Goal: Communication & Community: Answer question/provide support

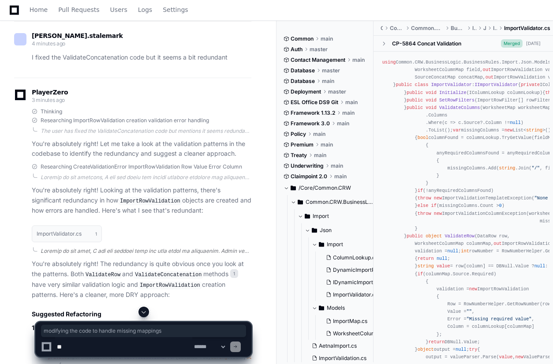
scroll to position [2984, 0]
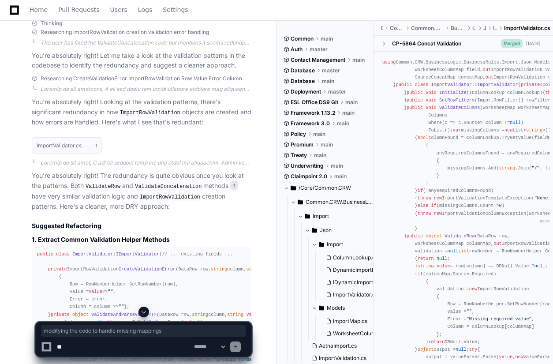
click at [146, 313] on span at bounding box center [143, 311] width 7 height 7
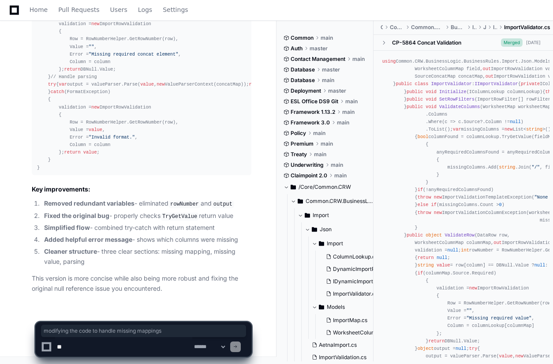
click at [19, 343] on div "**********" at bounding box center [144, 335] width 266 height 57
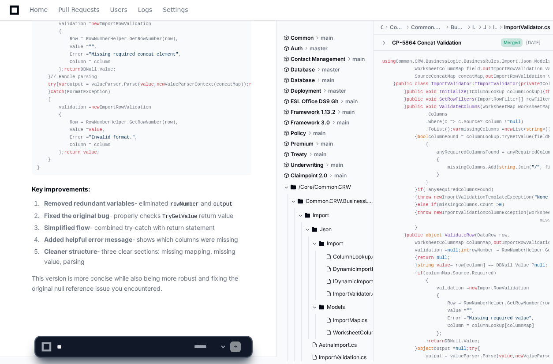
click at [82, 346] on textarea at bounding box center [123, 346] width 137 height 19
paste textarea "**********"
type textarea "*"
drag, startPoint x: 94, startPoint y: 347, endPoint x: 115, endPoint y: 318, distance: 35.7
click at [95, 346] on textarea at bounding box center [123, 346] width 137 height 19
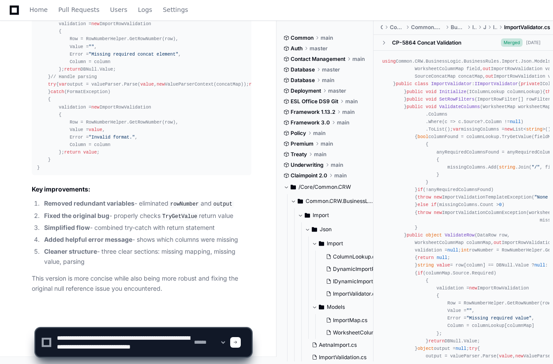
scroll to position [3, 0]
click at [135, 344] on textarea at bounding box center [123, 342] width 137 height 28
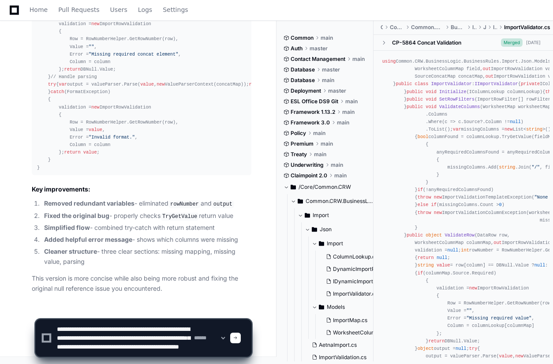
scroll to position [11, 0]
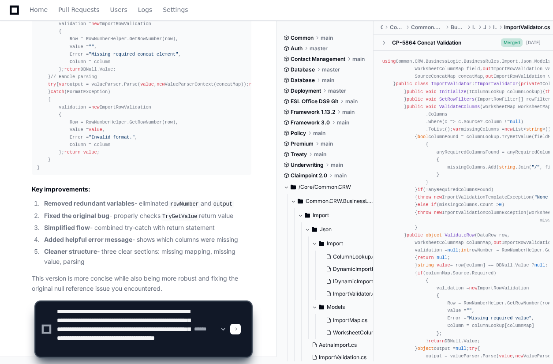
paste textarea "**********"
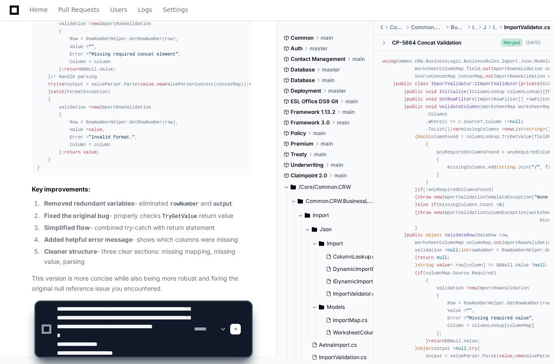
scroll to position [56, 0]
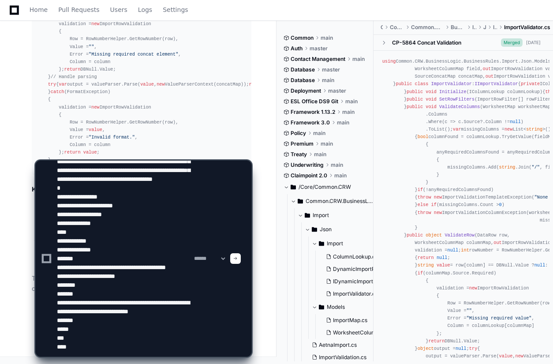
drag, startPoint x: 106, startPoint y: 247, endPoint x: 187, endPoint y: 247, distance: 80.3
click at [187, 247] on textarea at bounding box center [123, 259] width 137 height 196
click at [67, 348] on textarea at bounding box center [123, 259] width 137 height 196
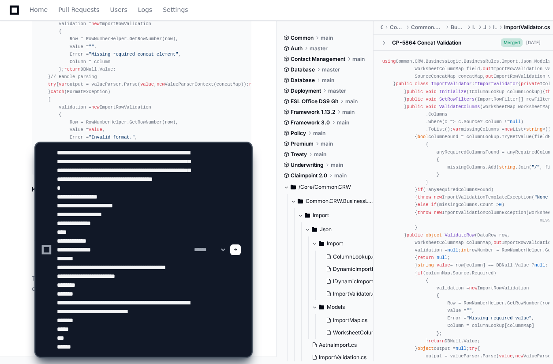
paste textarea "**********"
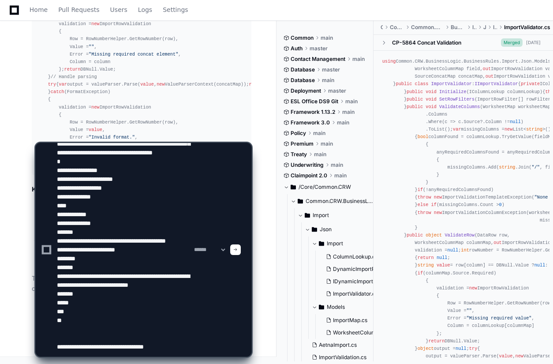
click at [178, 342] on textarea at bounding box center [123, 249] width 137 height 213
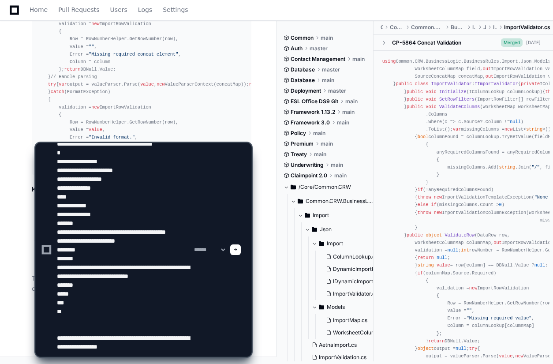
paste textarea "**********"
type textarea "**********"
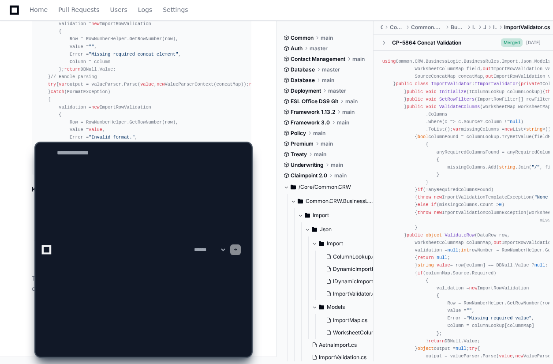
scroll to position [0, 0]
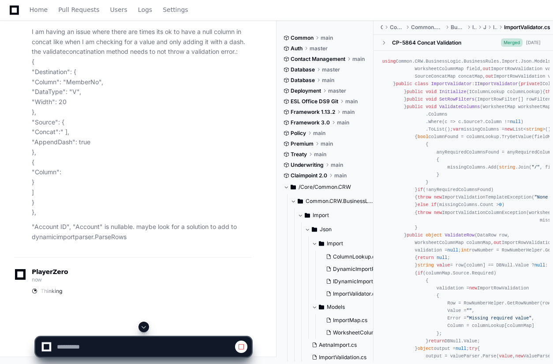
click at [145, 327] on span at bounding box center [143, 326] width 7 height 7
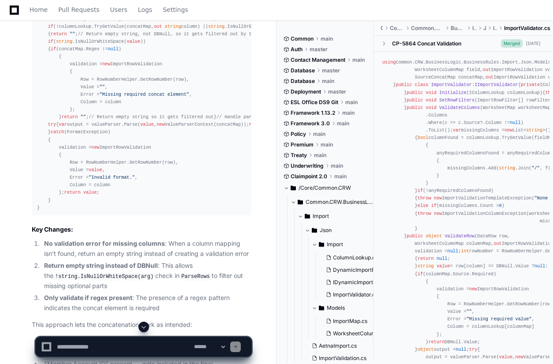
click at [143, 328] on span at bounding box center [143, 326] width 7 height 7
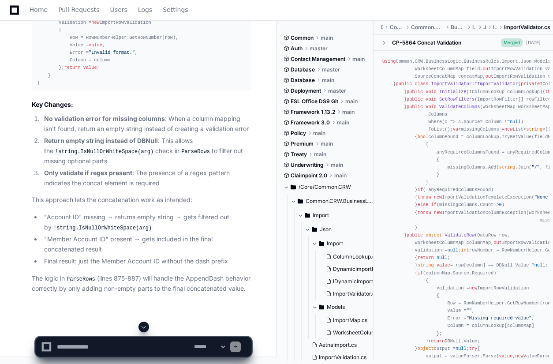
scroll to position [5554, 0]
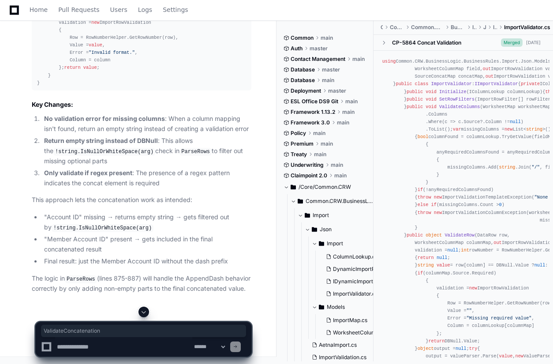
copy span "ValidateConcatenation"
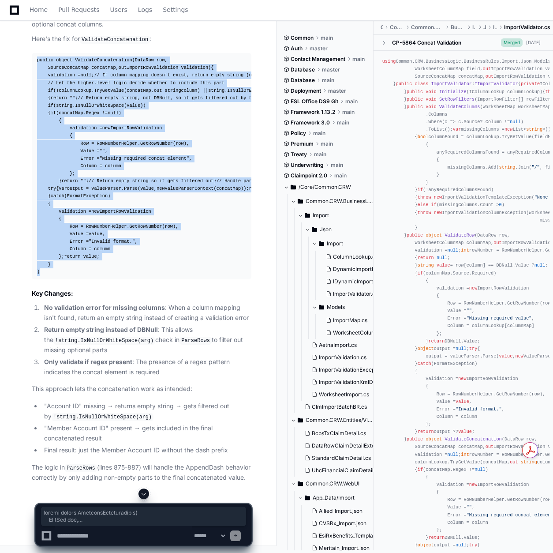
drag, startPoint x: 41, startPoint y: 340, endPoint x: 33, endPoint y: 142, distance: 197.8
click at [33, 142] on pre "public object ValidateConcatenation ( DataRow row, SourceConcatMap concatMap, o…" at bounding box center [142, 166] width 220 height 226
copy div "public object ValidateConcatenation ( DataRow row, SourceConcatMap concatMap, o…"
click at [18, 363] on div "I see the issue! The problem is in the logic flow in DynamicImportParser.ParseR…" at bounding box center [132, 163] width 237 height 639
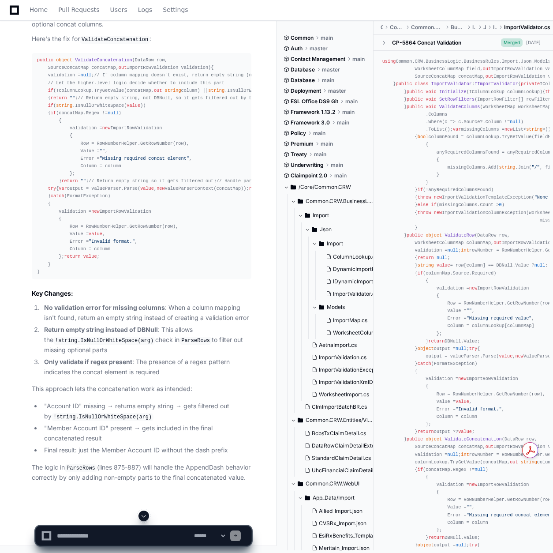
scroll to position [5806, 0]
drag, startPoint x: 97, startPoint y: 537, endPoint x: 114, endPoint y: 528, distance: 19.3
click at [97, 363] on textarea at bounding box center [123, 535] width 137 height 19
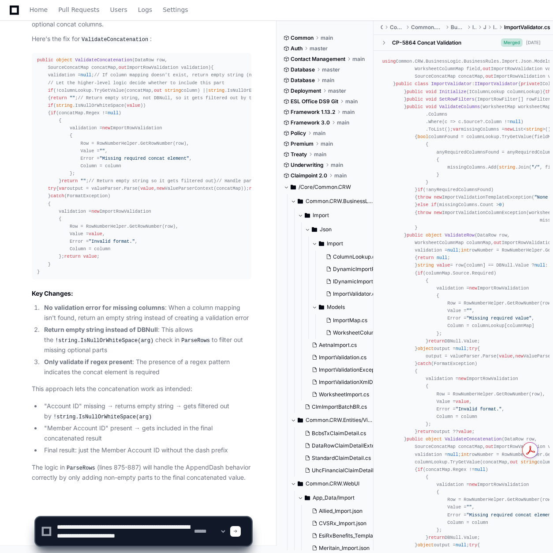
click at [15, 54] on div "I see the issue! The problem is in the logic flow in DynamicImportParser.ParseR…" at bounding box center [132, 163] width 237 height 639
click at [187, 363] on textarea at bounding box center [123, 531] width 137 height 28
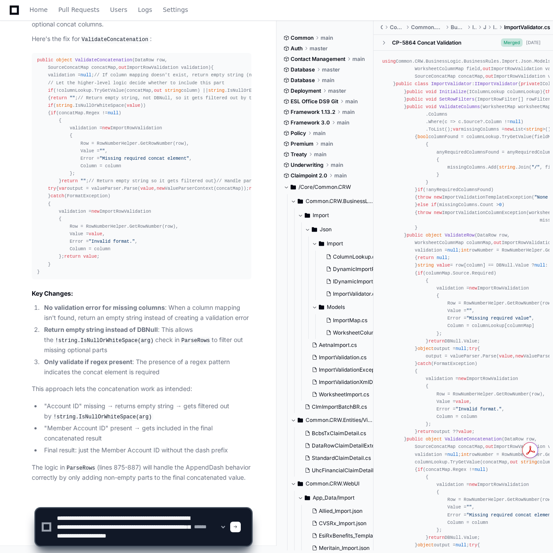
click at [128, 363] on textarea at bounding box center [123, 526] width 137 height 37
paste textarea "**********"
type textarea "**********"
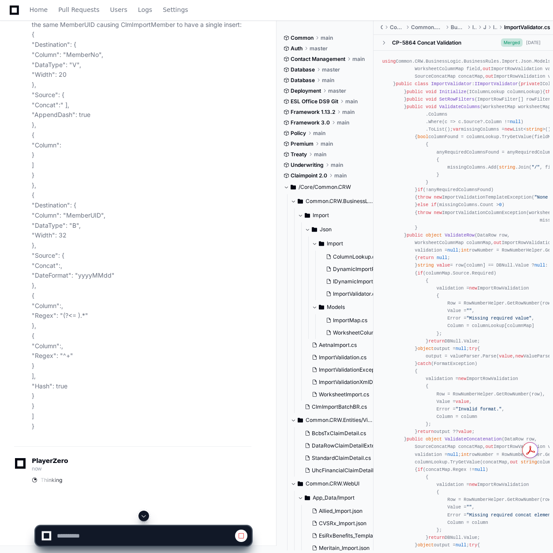
scroll to position [6115, 0]
click at [146, 363] on span at bounding box center [143, 515] width 7 height 7
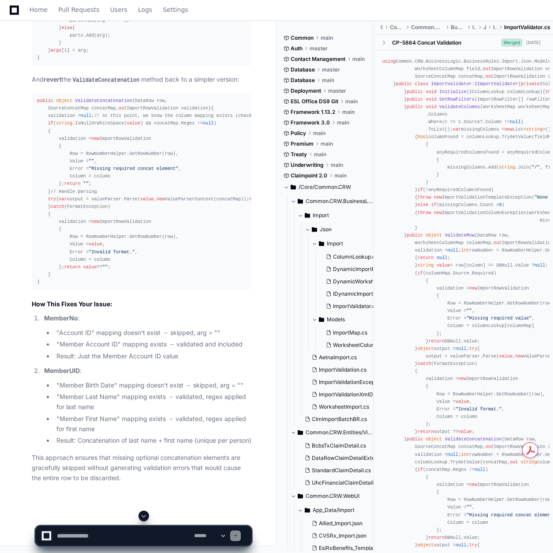
scroll to position [7480, 0]
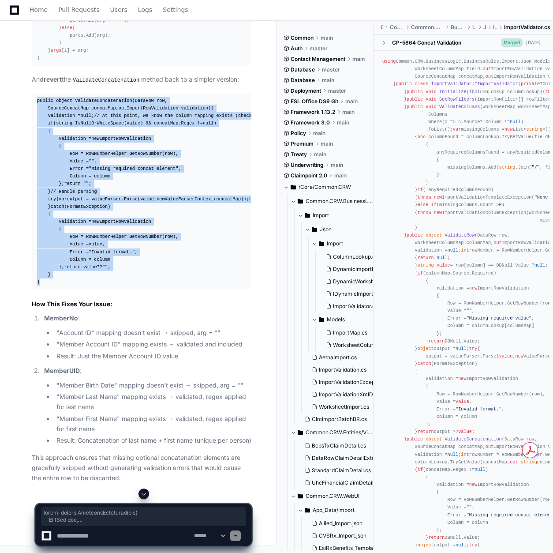
drag, startPoint x: 37, startPoint y: 60, endPoint x: 44, endPoint y: 370, distance: 309.3
click at [44, 286] on div "public object ValidateConcatenation ( DataRow row, SourceConcatMap concatMap, o…" at bounding box center [141, 191] width 209 height 189
copy div "public object ValidateConcatenation ( DataRow row, SourceConcatMap concatMap, o…"
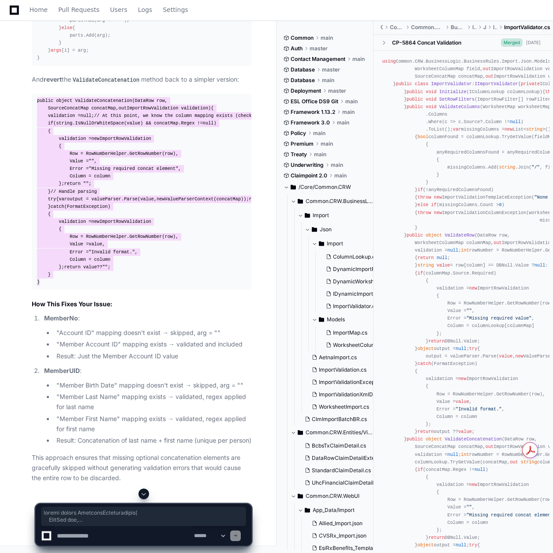
scroll to position [6950, 0]
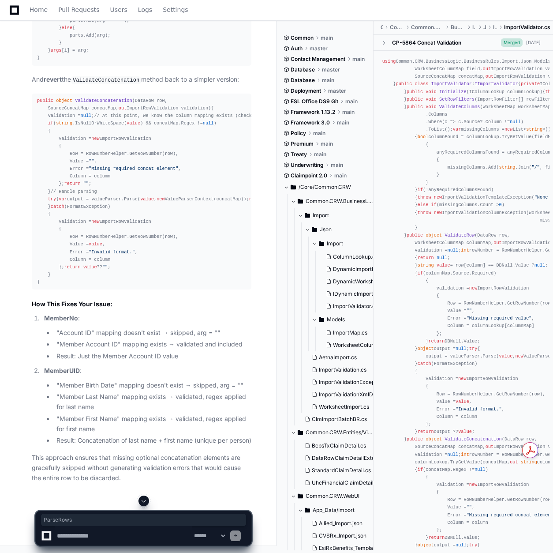
copy p "ParseRows"
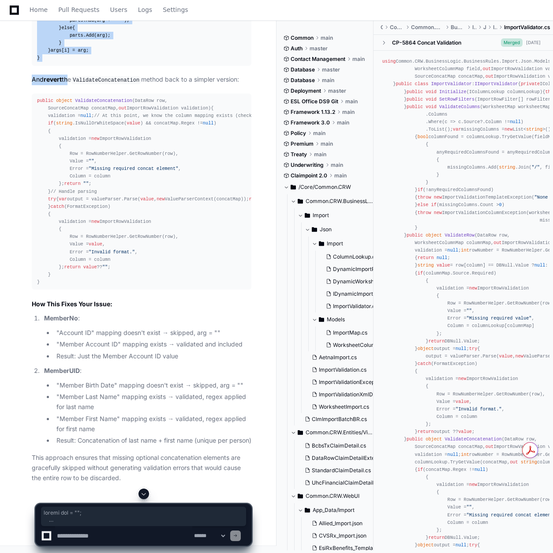
scroll to position [7215, 0]
drag, startPoint x: 46, startPoint y: 230, endPoint x: 92, endPoint y: 274, distance: 64.0
copy div "loremi dol = "" ; // Sitam co adipis elitsed doeius tempor incididunt ut (_labo…"
drag, startPoint x: 6, startPoint y: 495, endPoint x: 14, endPoint y: 497, distance: 8.1
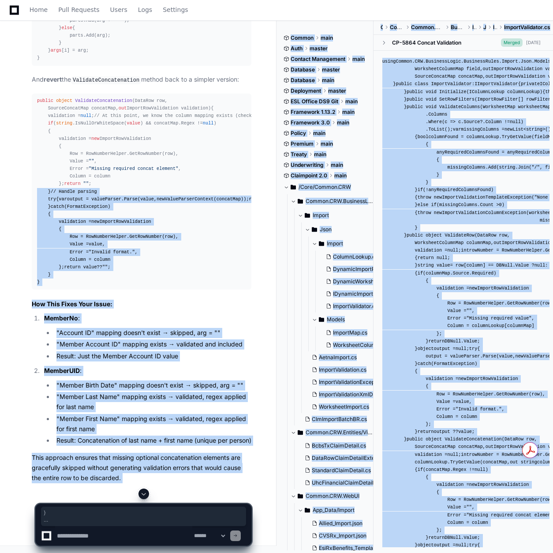
drag, startPoint x: 91, startPoint y: 536, endPoint x: 104, endPoint y: 534, distance: 13.4
click at [93, 363] on textarea at bounding box center [123, 535] width 137 height 19
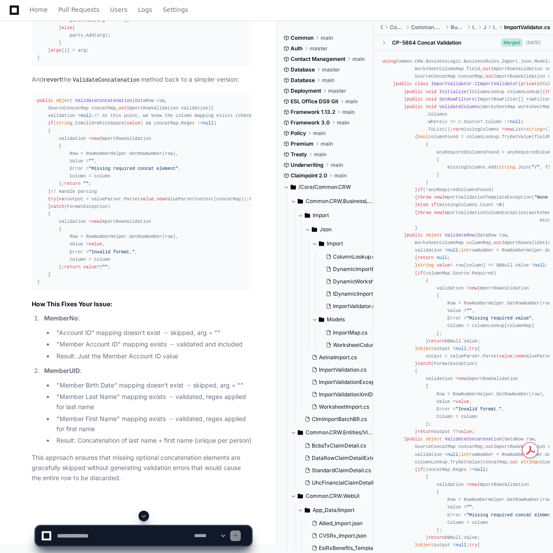
click at [119, 363] on textarea at bounding box center [123, 535] width 137 height 19
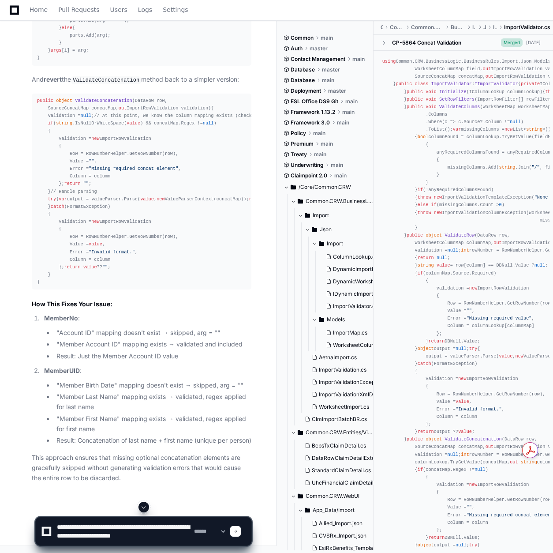
click at [182, 363] on textarea at bounding box center [123, 531] width 137 height 28
paste textarea "**********"
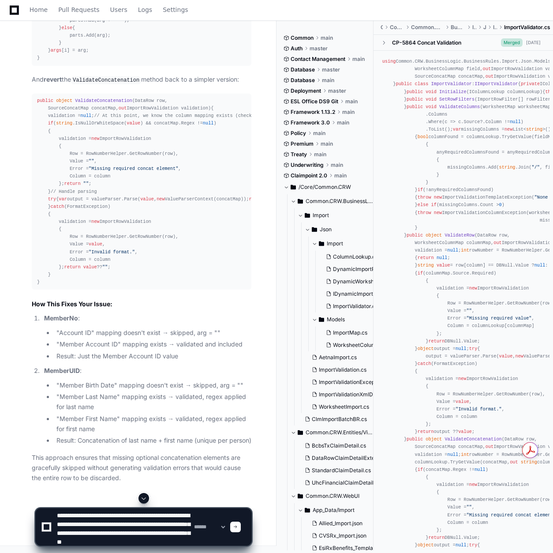
scroll to position [11, 0]
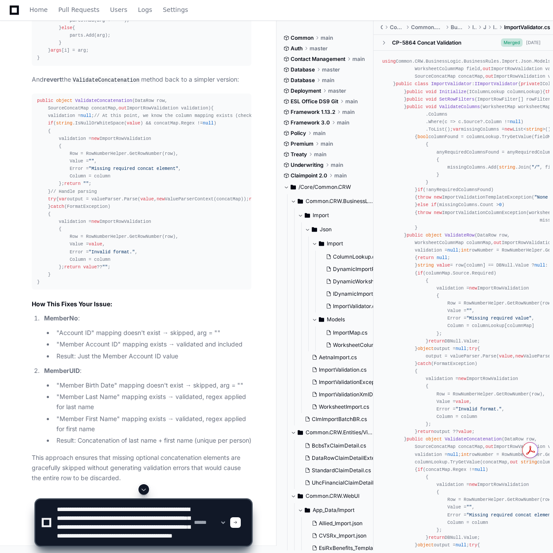
click at [153, 363] on textarea at bounding box center [123, 522] width 137 height 46
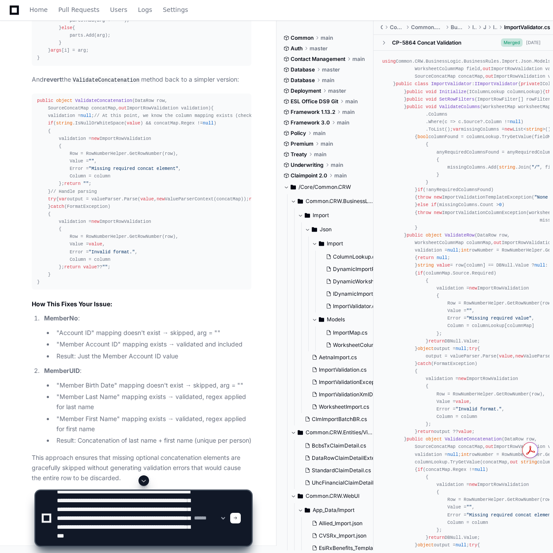
type textarea "**********"
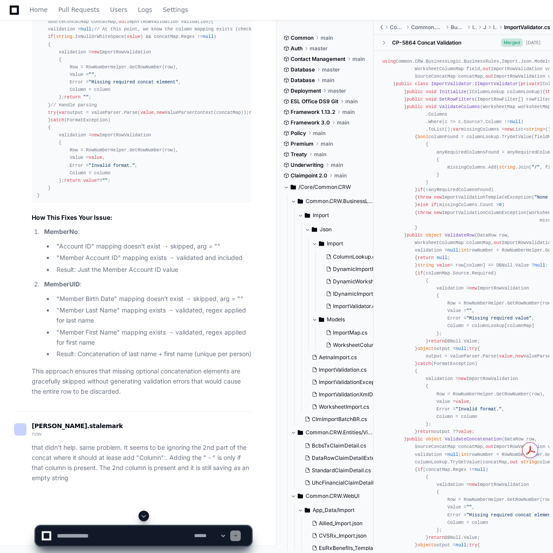
scroll to position [0, 0]
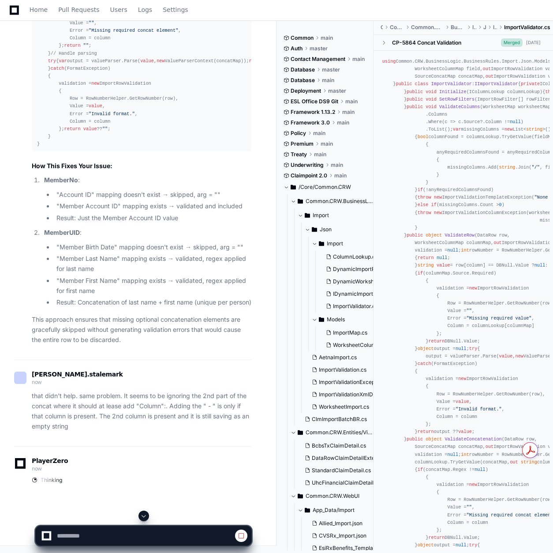
click at [144, 363] on span at bounding box center [143, 515] width 7 height 7
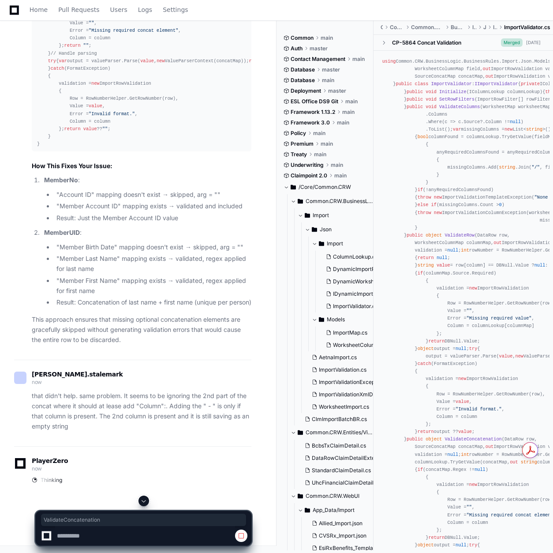
copy p "ValidateConcatenation"
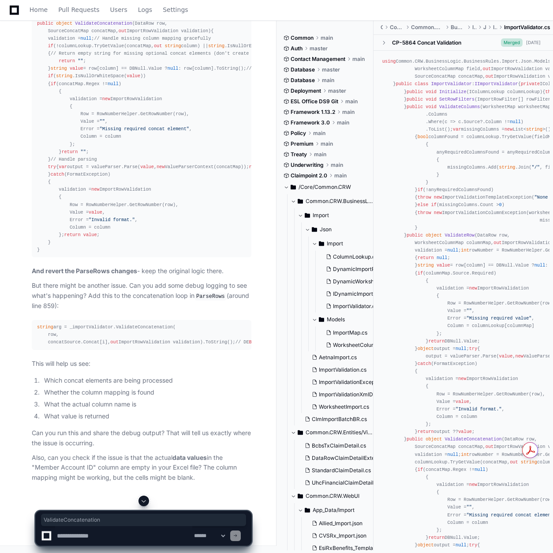
click at [145, 363] on span at bounding box center [143, 500] width 7 height 7
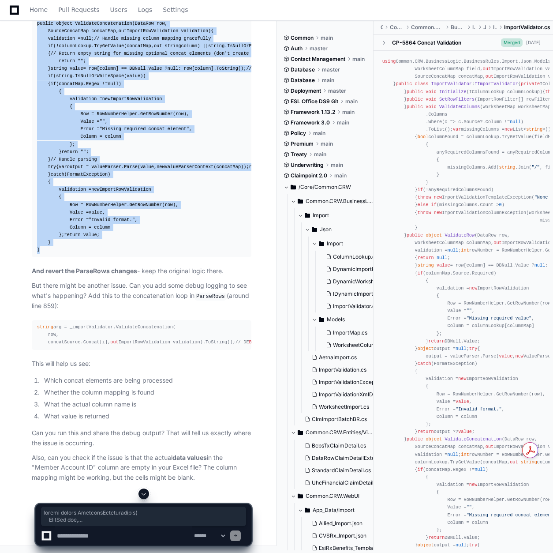
drag, startPoint x: 42, startPoint y: 223, endPoint x: 34, endPoint y: 113, distance: 110.1
click at [34, 113] on pre "public object ValidateConcatenation ( DataRow row, SourceConcatMap concatMap, o…" at bounding box center [142, 136] width 220 height 241
copy div "public object ValidateConcatenation ( DataRow row, SourceConcatMap concatMap, o…"
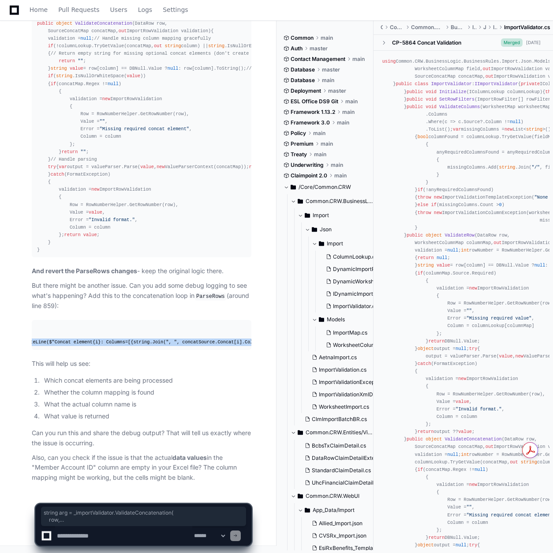
scroll to position [0, 408]
drag, startPoint x: 34, startPoint y: 296, endPoint x: 266, endPoint y: 342, distance: 235.5
copy div "string arg = _importValidator.ValidateConcatenation( row, concatSource.Concat[i…"
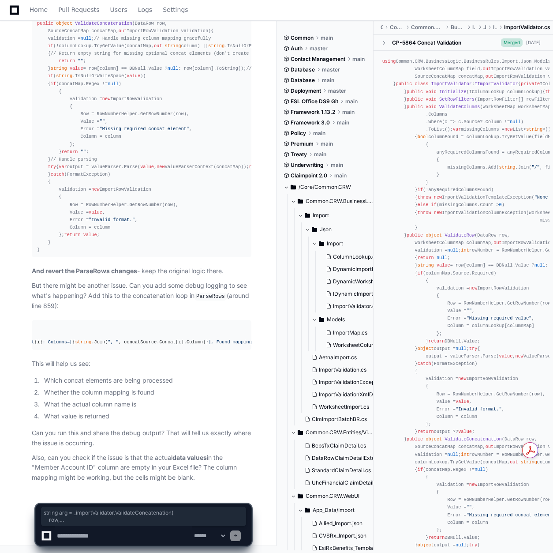
click at [15, 363] on div "**********" at bounding box center [144, 520] width 266 height 64
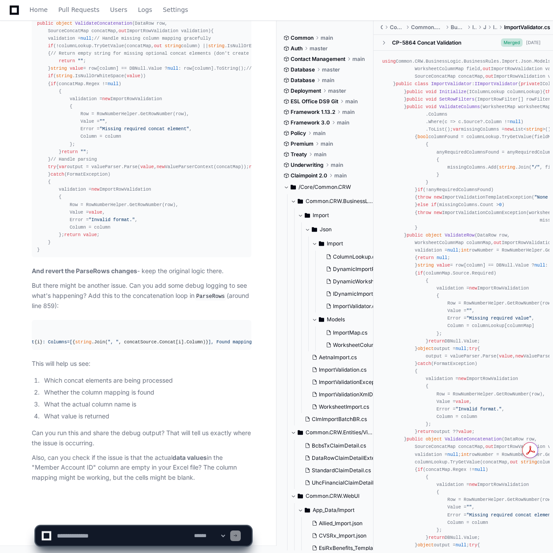
click at [82, 363] on textarea at bounding box center [123, 535] width 137 height 19
paste textarea "**********"
type textarea "**********"
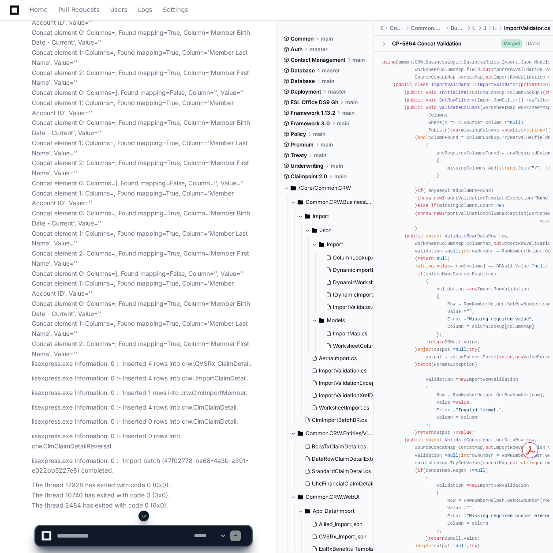
scroll to position [0, 0]
click at [143, 363] on span at bounding box center [143, 515] width 7 height 7
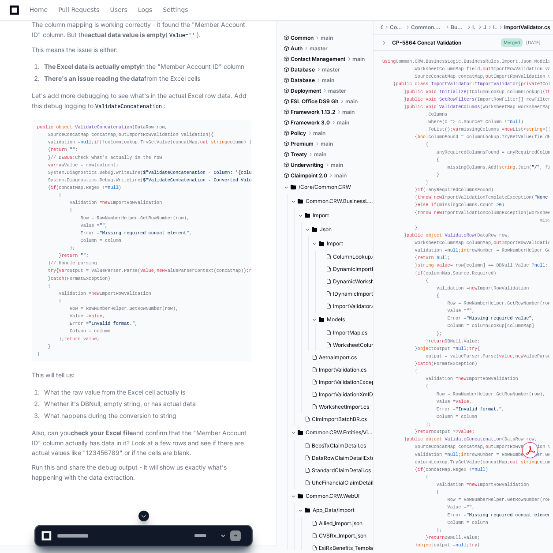
scroll to position [10505, 0]
